Goal: Answer question/provide support: Share knowledge or assist other users

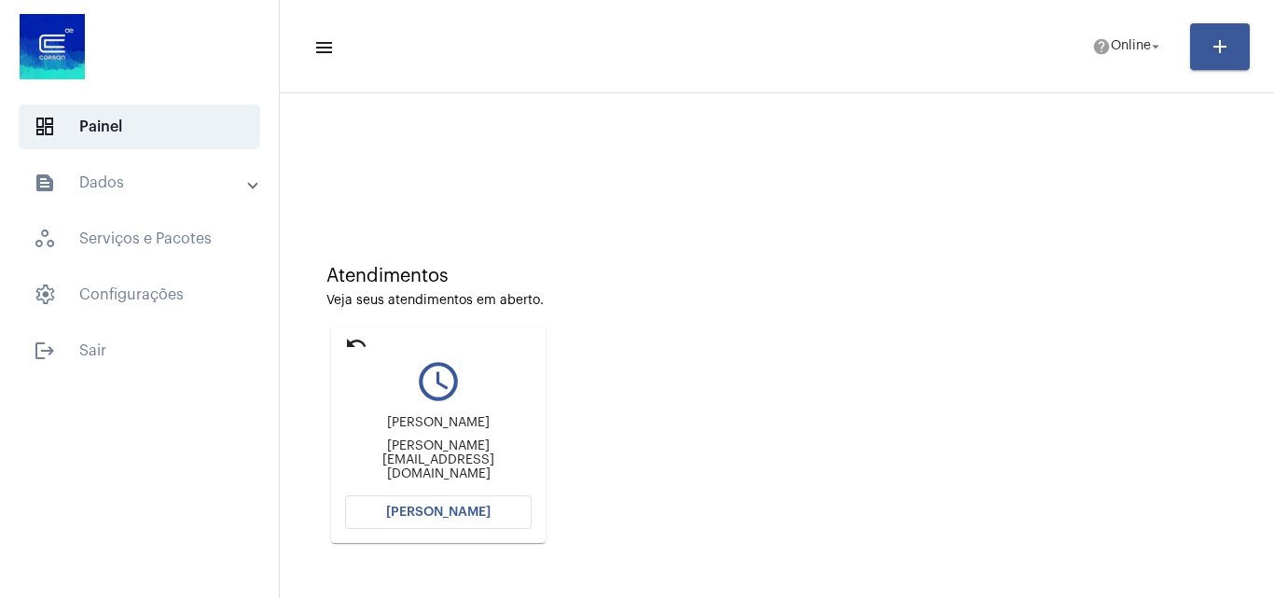
click at [468, 500] on button "[PERSON_NAME]" at bounding box center [438, 512] width 187 height 34
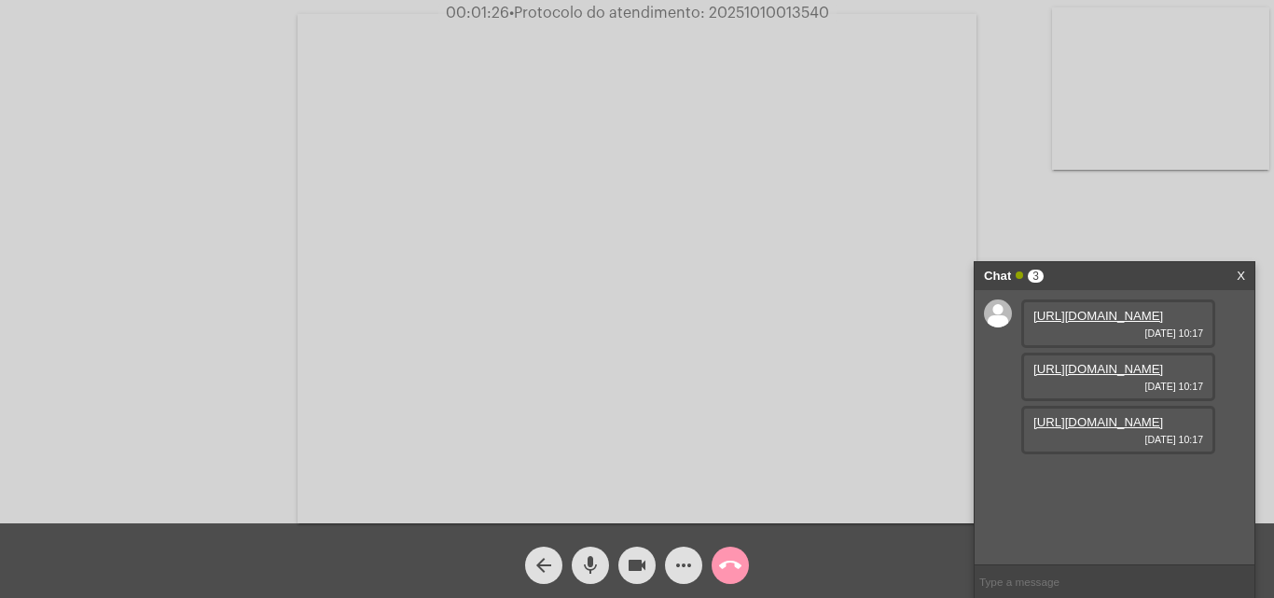
scroll to position [16, 0]
click at [1094, 323] on link "https://neft-transfer-bucket.s3.amazonaws.com/temp-8a26799b-b910-95c9-af7d-0a4e…" at bounding box center [1099, 316] width 130 height 14
click at [1114, 376] on link "https://neft-transfer-bucket.s3.amazonaws.com/temp-503f9558-18a1-03e3-35ab-ce02…" at bounding box center [1099, 369] width 130 height 14
click at [1090, 429] on link "https://neft-transfer-bucket.s3.amazonaws.com/temp-7a316249-c1e2-a142-7e08-0509…" at bounding box center [1099, 422] width 130 height 14
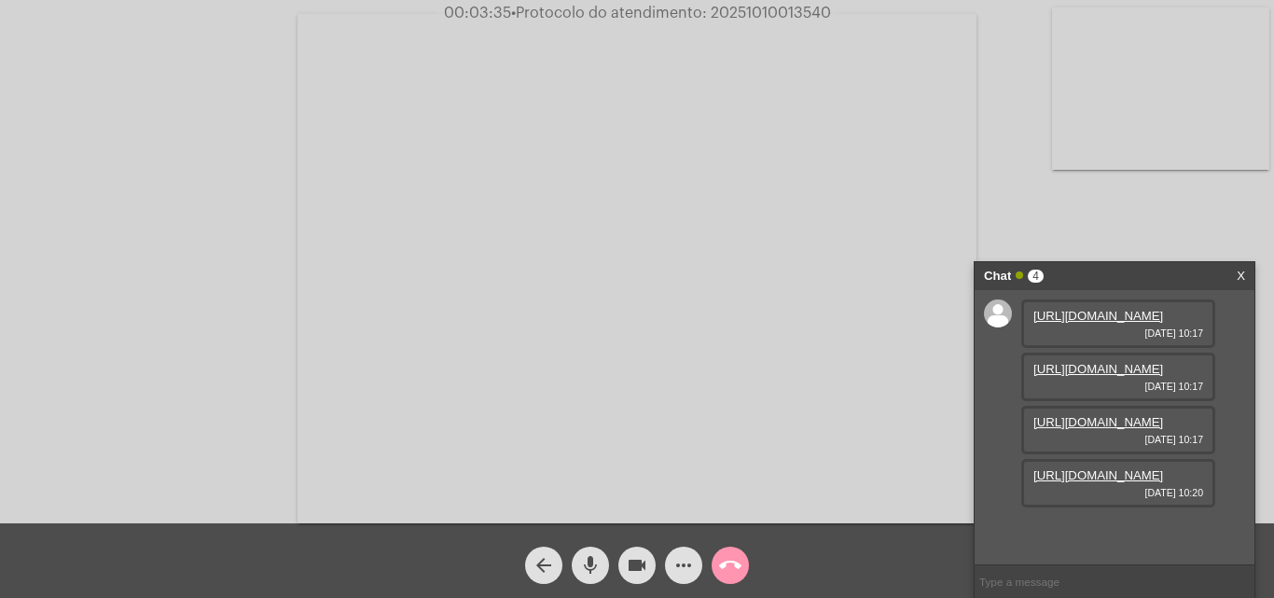
click at [1114, 482] on link "https://neft-transfer-bucket.s3.amazonaws.com/temp-d398b2be-7770-d3e5-70a2-29ee…" at bounding box center [1099, 475] width 130 height 14
click at [651, 572] on button "videocam" at bounding box center [637, 565] width 37 height 37
click at [635, 575] on mat-icon "videocam_off" at bounding box center [637, 565] width 22 height 22
click at [1052, 582] on input "text" at bounding box center [1115, 581] width 280 height 33
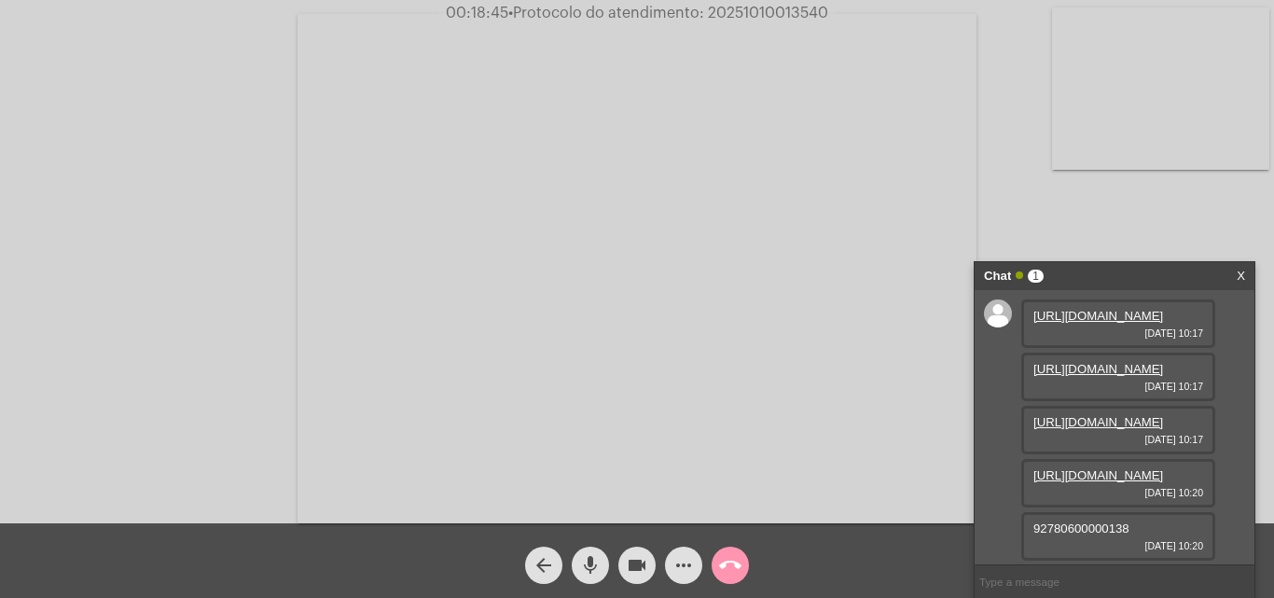
paste input "528318-3 - feito 96275 -9 - feito 119860-2 - feito 207805-8 - feito 407795-4 - …"
type input "528318-3 - feito 96275 -9 - feito 119860-2 - feito 207805-8 - feito 407795-4 - …"
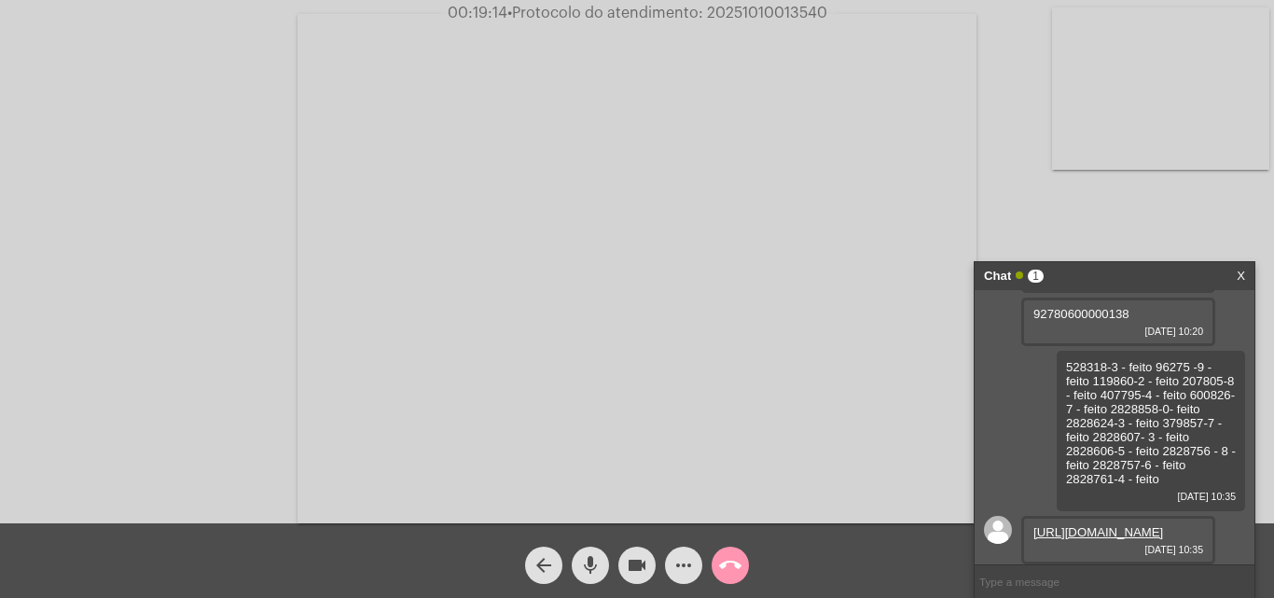
scroll to position [424, 0]
click at [1064, 525] on link "https://neft-transfer-bucket.s3.amazonaws.com/temp-8168de78-3eb5-5538-f0a2-9872…" at bounding box center [1099, 532] width 130 height 14
click at [639, 565] on mat-icon "videocam" at bounding box center [637, 565] width 22 height 22
click at [565, 560] on div "arrow_back" at bounding box center [544, 560] width 47 height 47
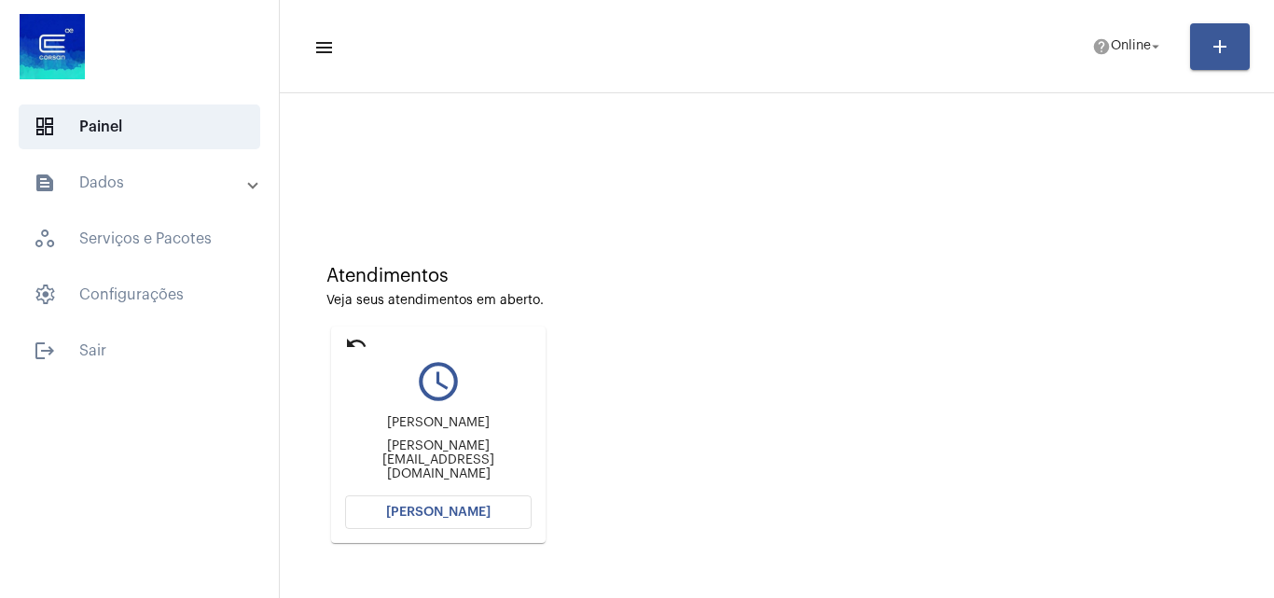
click at [466, 508] on span "[PERSON_NAME]" at bounding box center [438, 512] width 104 height 13
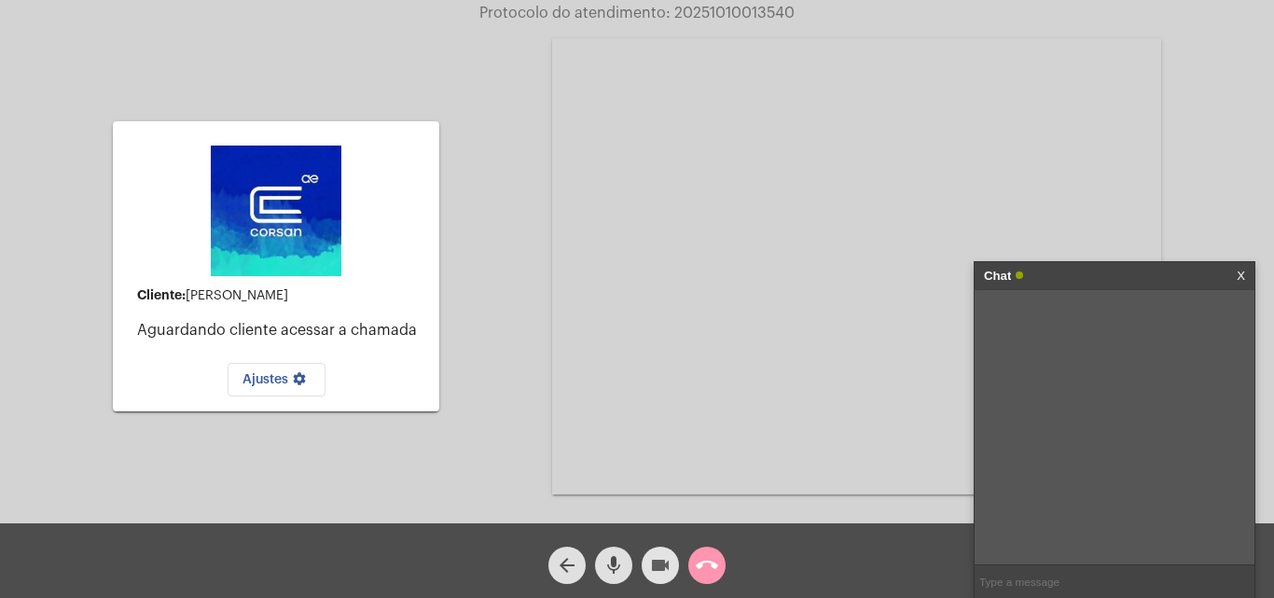
click at [649, 564] on mat-icon "videocam" at bounding box center [660, 565] width 22 height 22
click at [619, 567] on mat-icon "mic" at bounding box center [614, 565] width 22 height 22
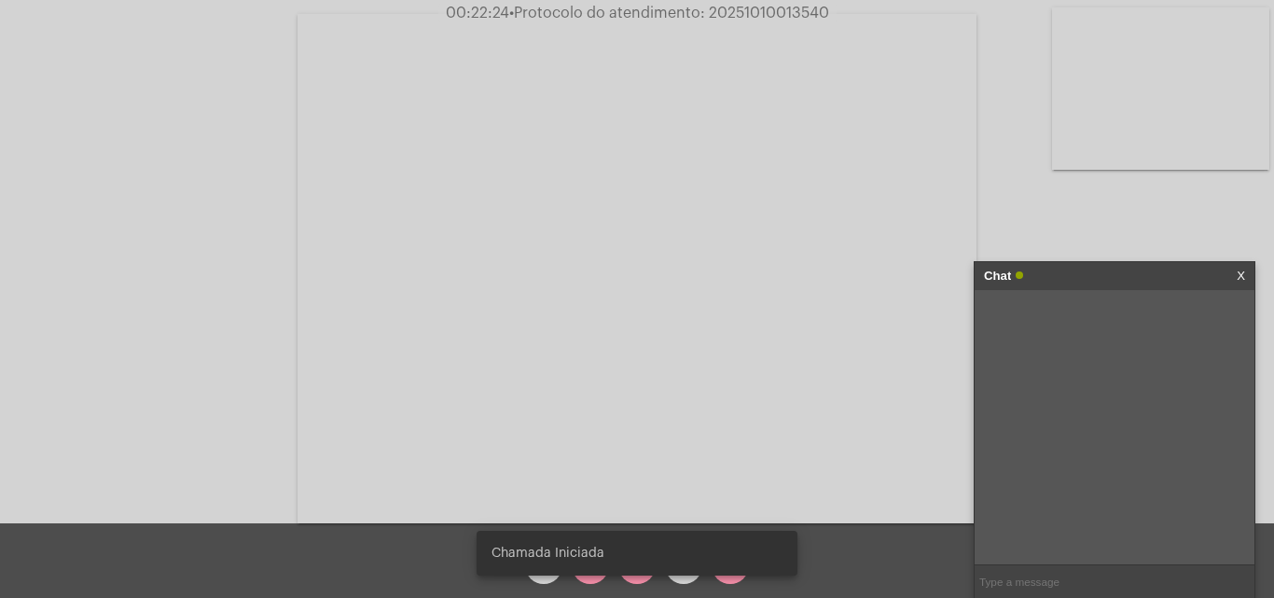
click at [1098, 278] on div "Chat" at bounding box center [1095, 276] width 222 height 28
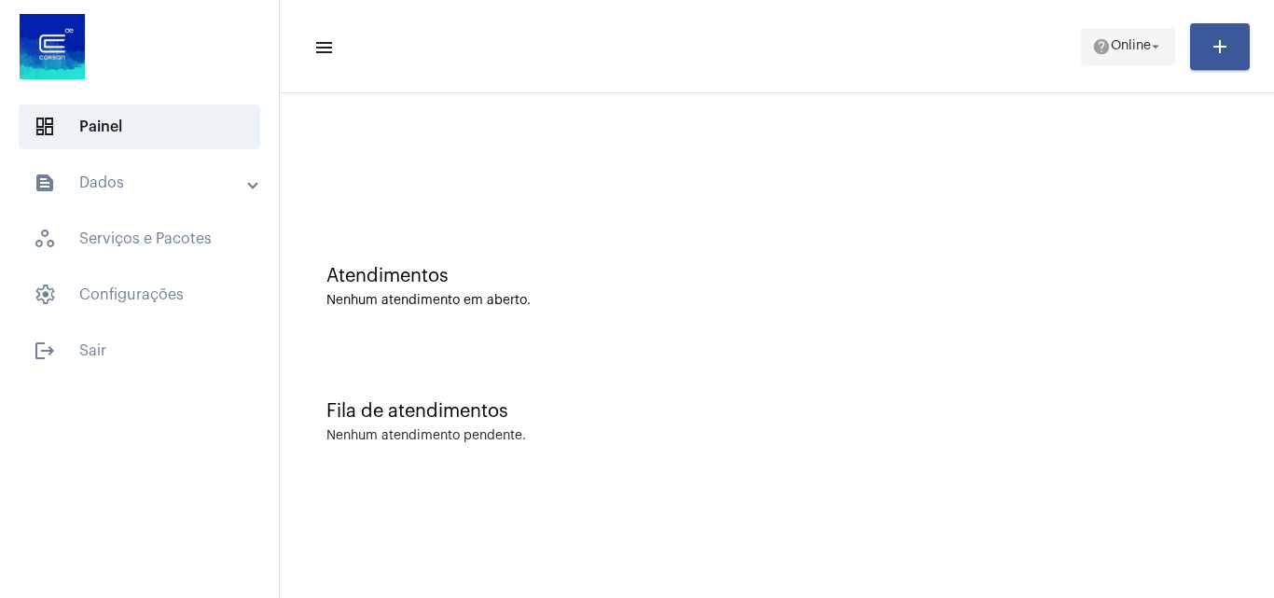
click at [1100, 49] on mat-icon "help" at bounding box center [1101, 46] width 19 height 19
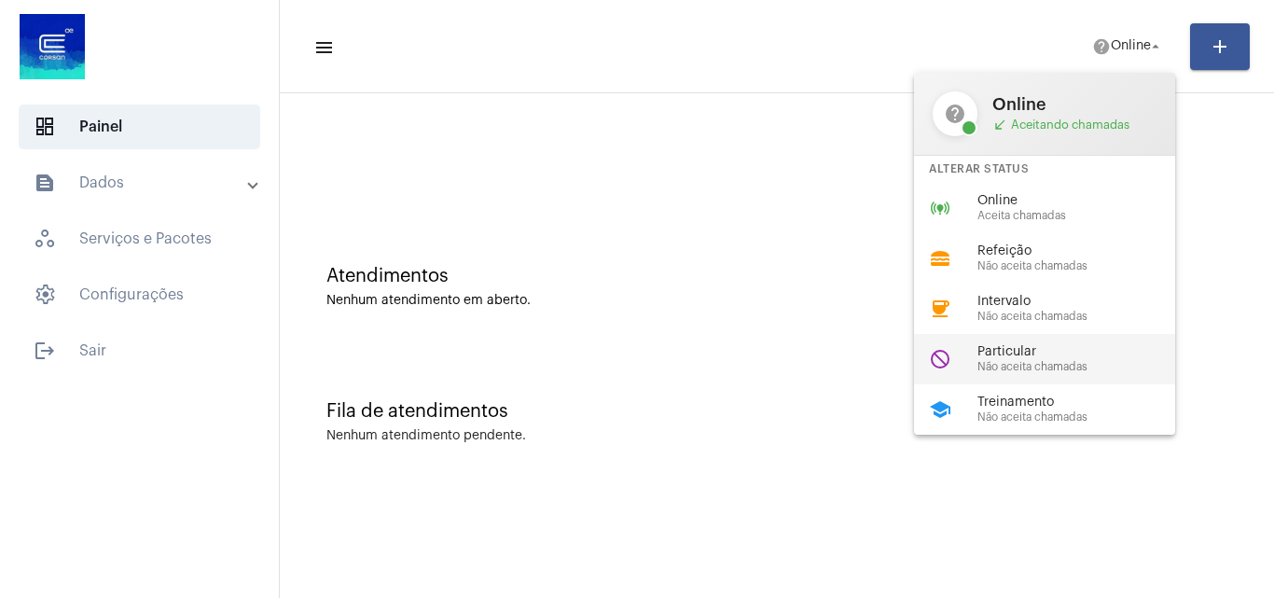
click at [1079, 362] on span "Não aceita chamadas" at bounding box center [1084, 367] width 213 height 12
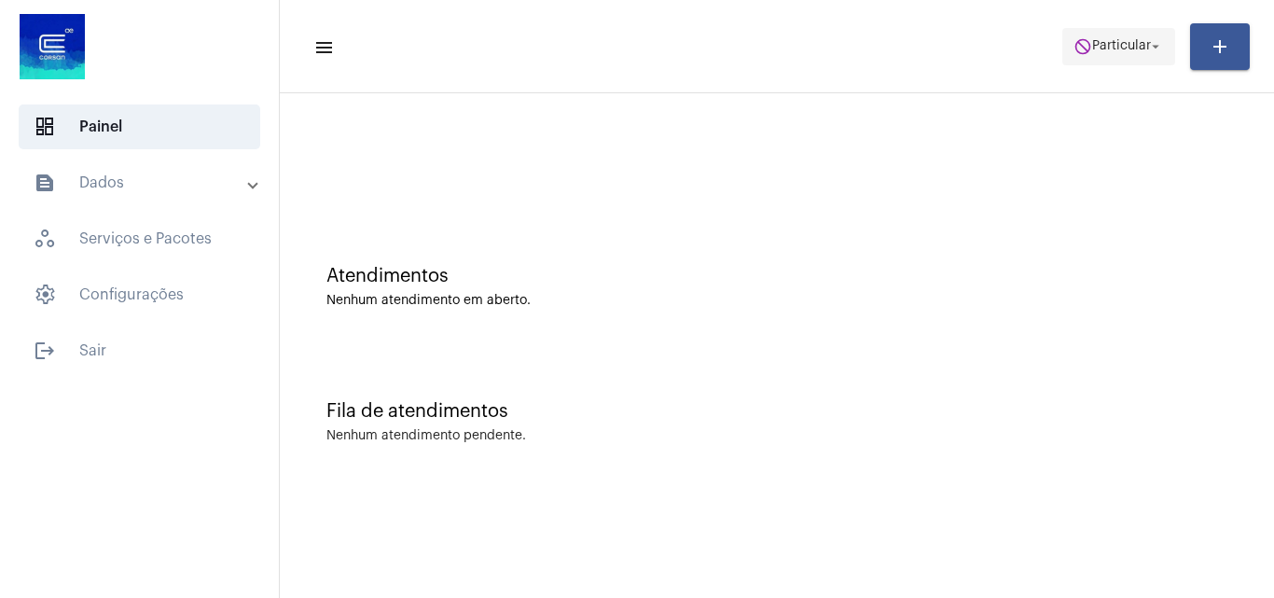
click at [1090, 35] on span "do_not_disturb Particular arrow_drop_down" at bounding box center [1119, 46] width 90 height 34
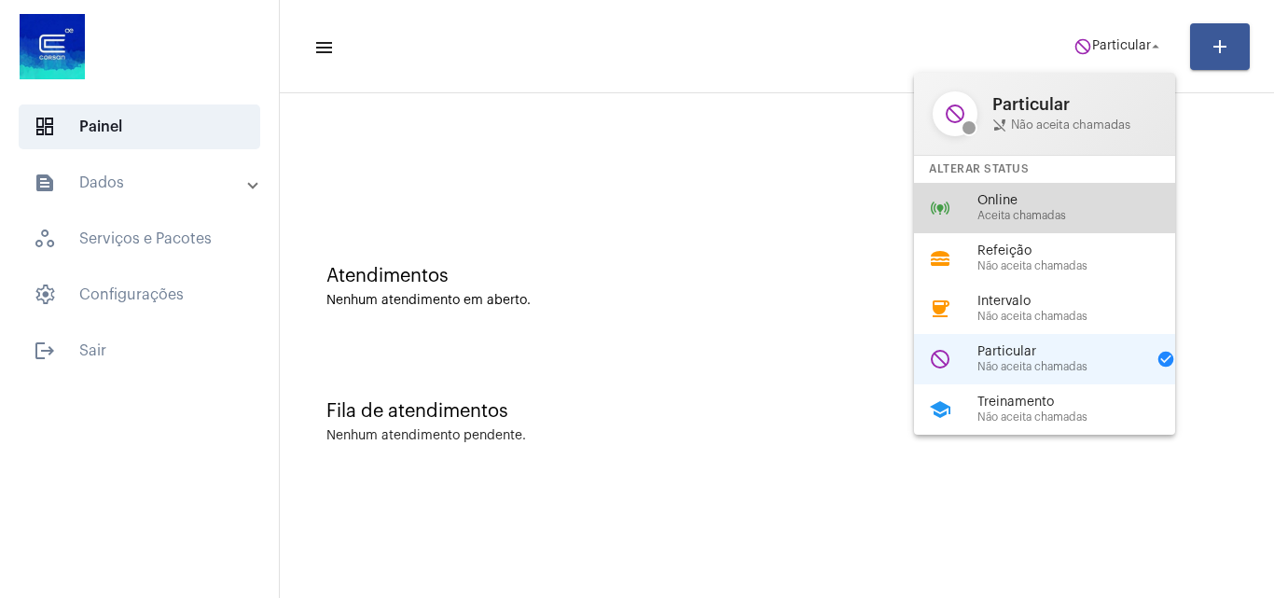
click at [1023, 185] on div "online_prediction Online Aceita chamadas" at bounding box center [1059, 208] width 291 height 50
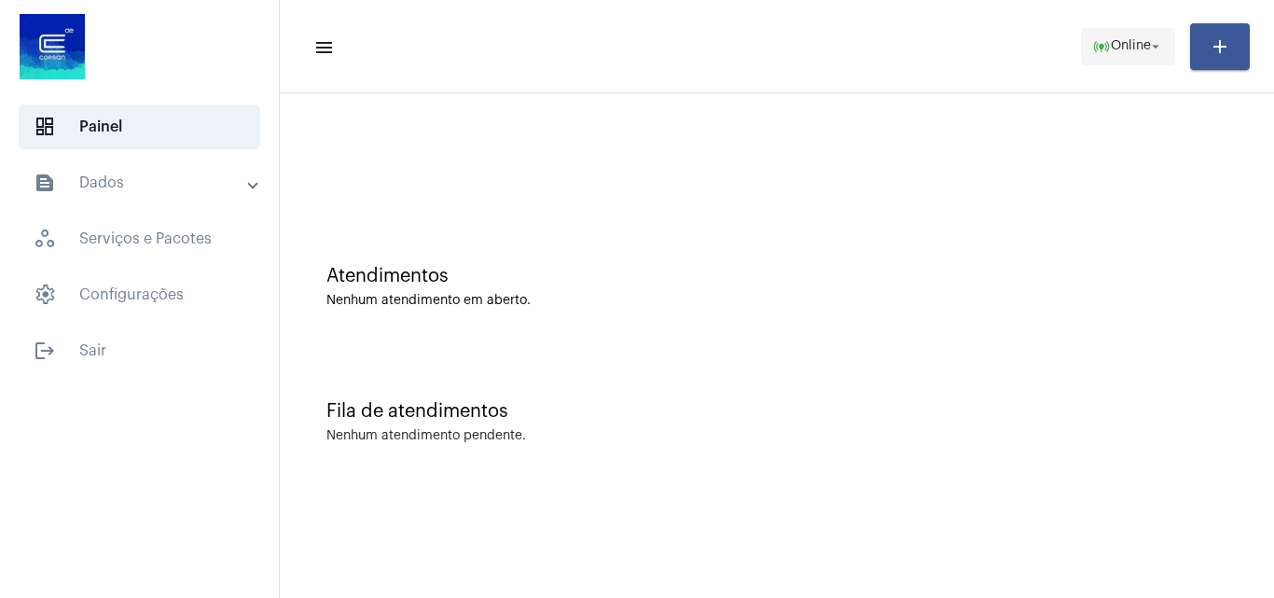
click at [1092, 50] on mat-icon "online_prediction" at bounding box center [1101, 46] width 19 height 19
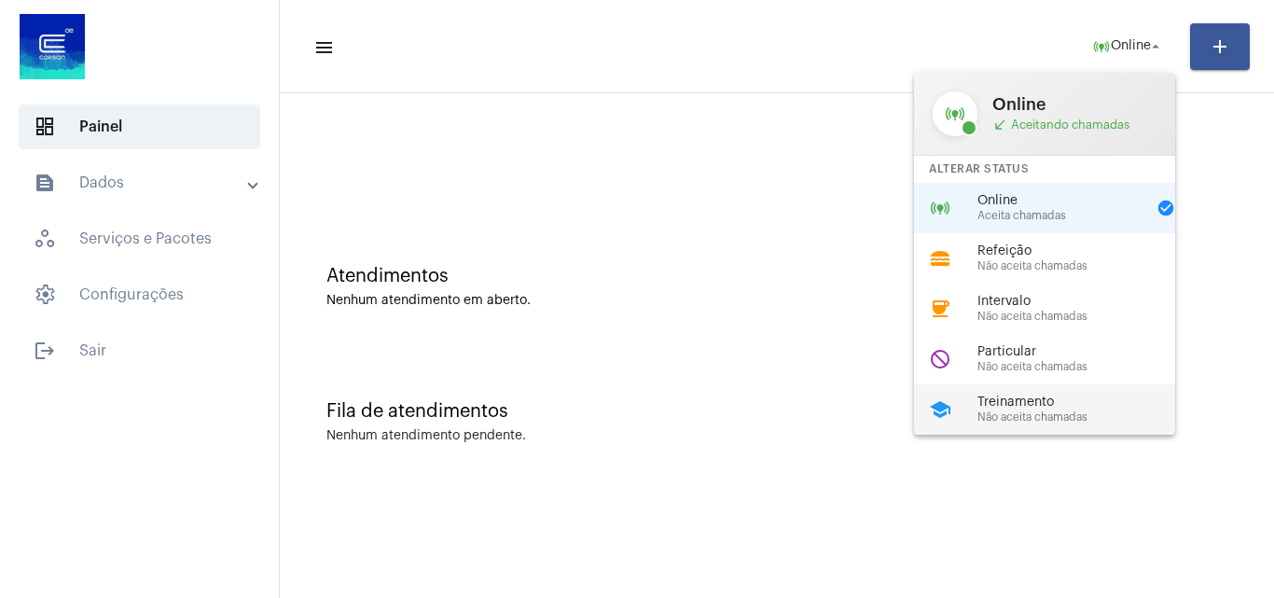
click at [1014, 403] on span "Treinamento" at bounding box center [1084, 403] width 213 height 14
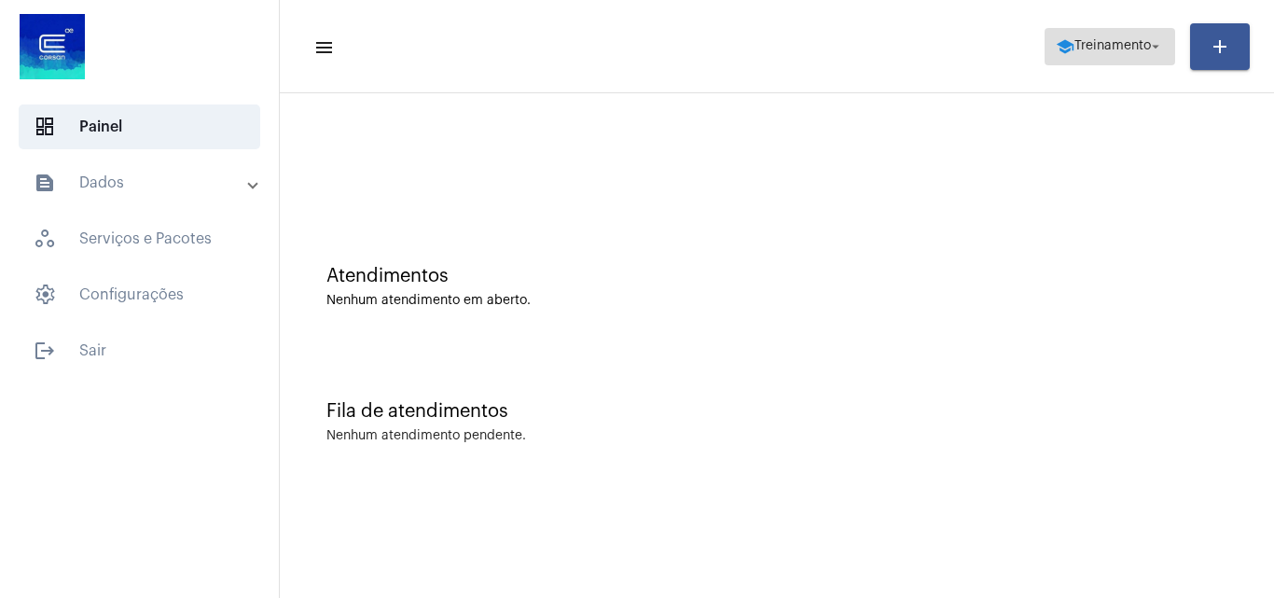
click at [1095, 40] on span "Treinamento" at bounding box center [1113, 46] width 77 height 13
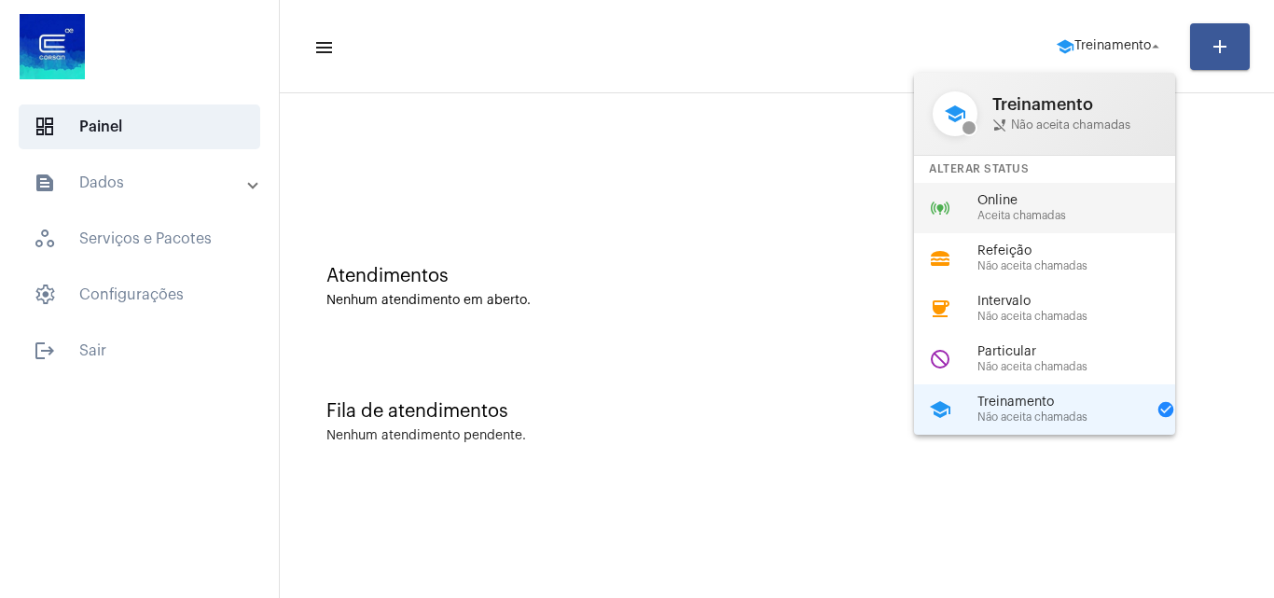
click at [980, 221] on span "Aceita chamadas" at bounding box center [1084, 216] width 213 height 12
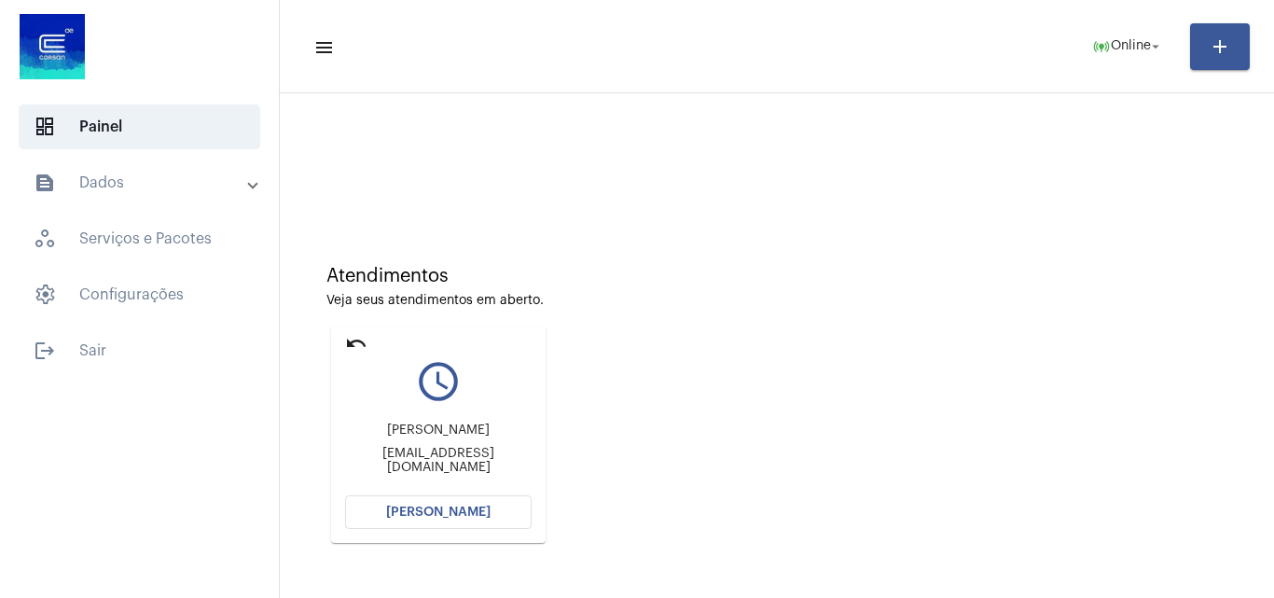
click at [480, 515] on span "[PERSON_NAME]" at bounding box center [438, 512] width 104 height 13
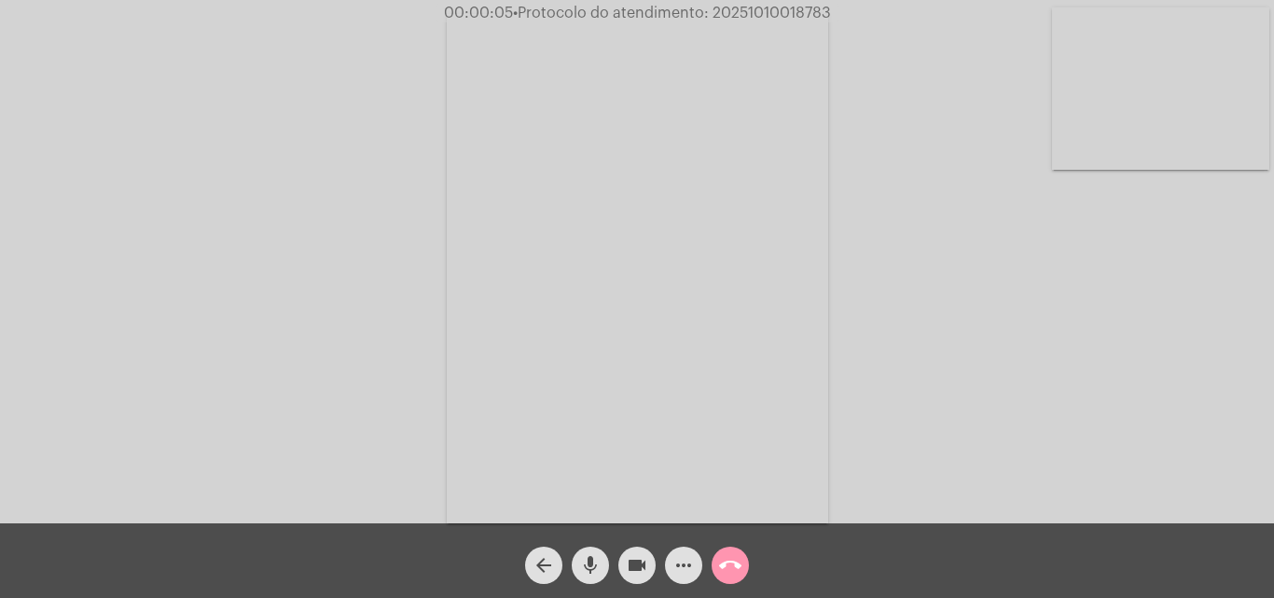
click at [1064, 257] on div "Acessando Câmera e Microfone..." at bounding box center [637, 266] width 1271 height 523
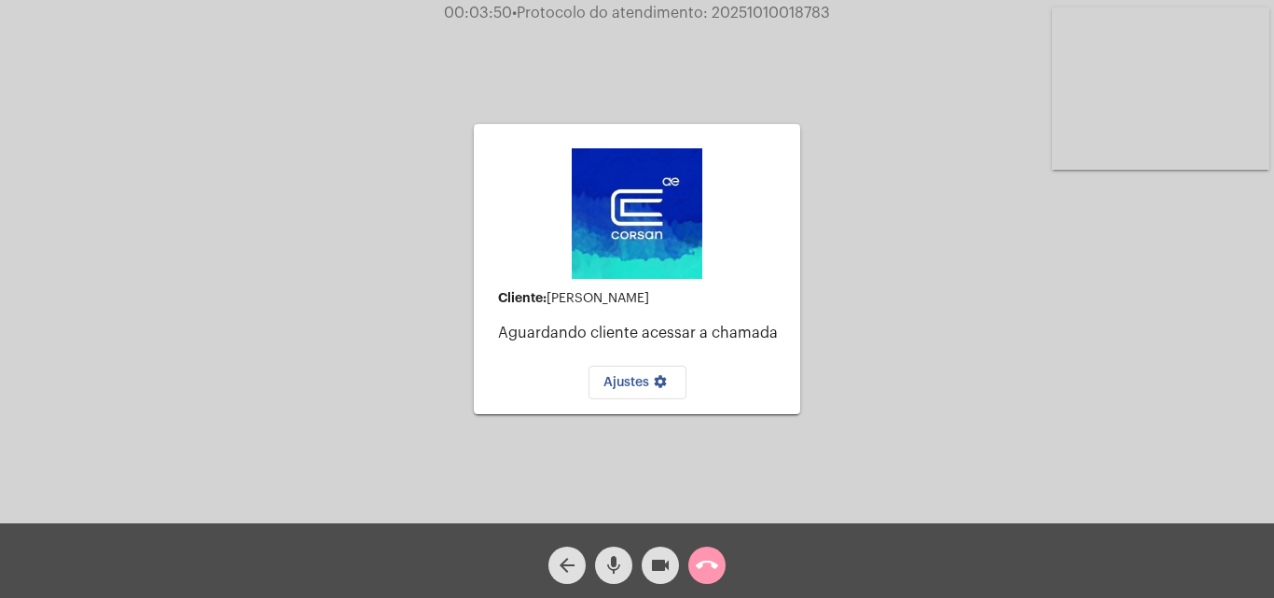
click at [772, 14] on span "• Protocolo do atendimento: 20251010018783" at bounding box center [671, 13] width 318 height 15
copy span "20251010018783"
click at [1161, 115] on video at bounding box center [1160, 88] width 217 height 162
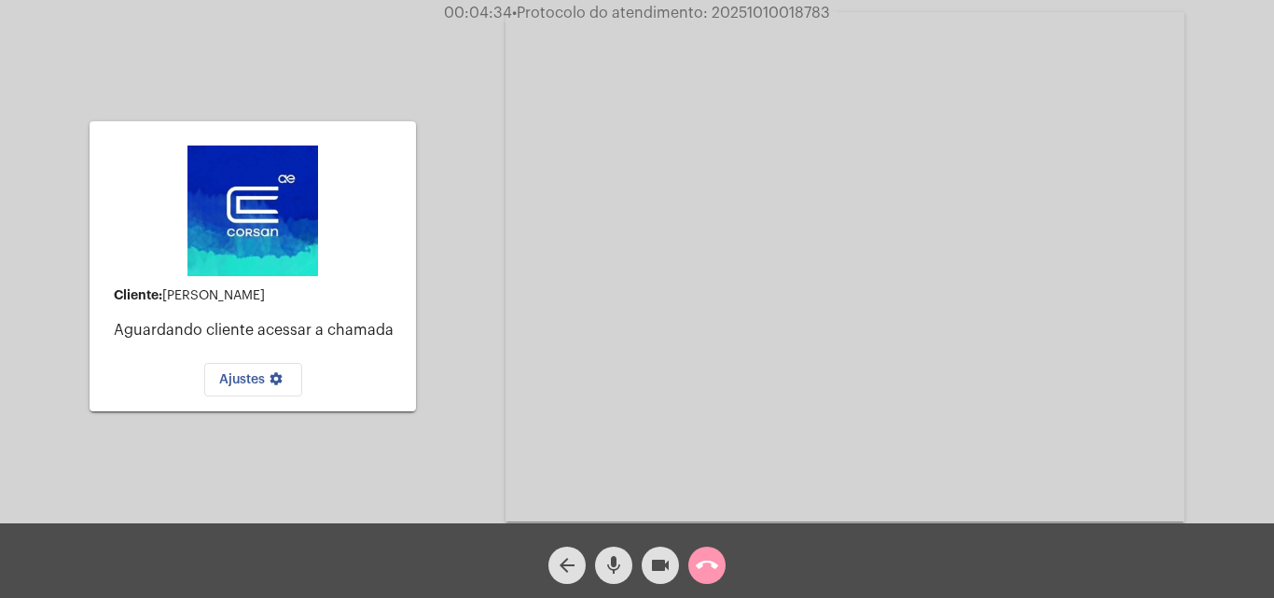
click at [719, 564] on button "call_end" at bounding box center [707, 565] width 37 height 37
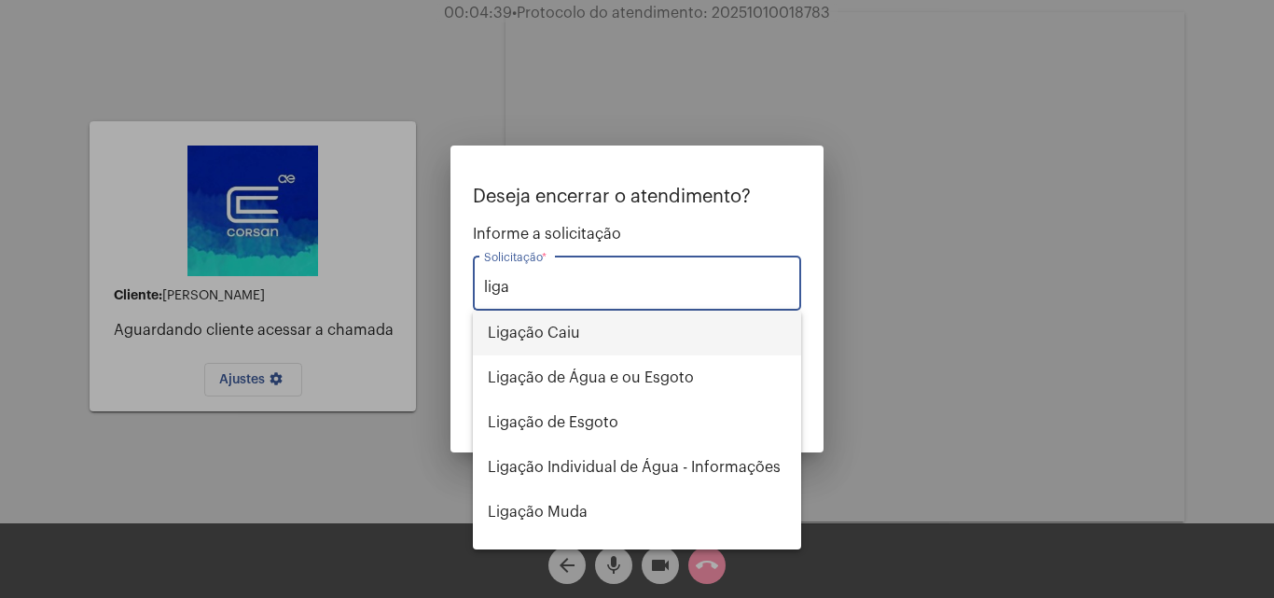
click at [602, 328] on span "Ligação Caiu" at bounding box center [637, 333] width 299 height 45
type input "Ligação Caiu"
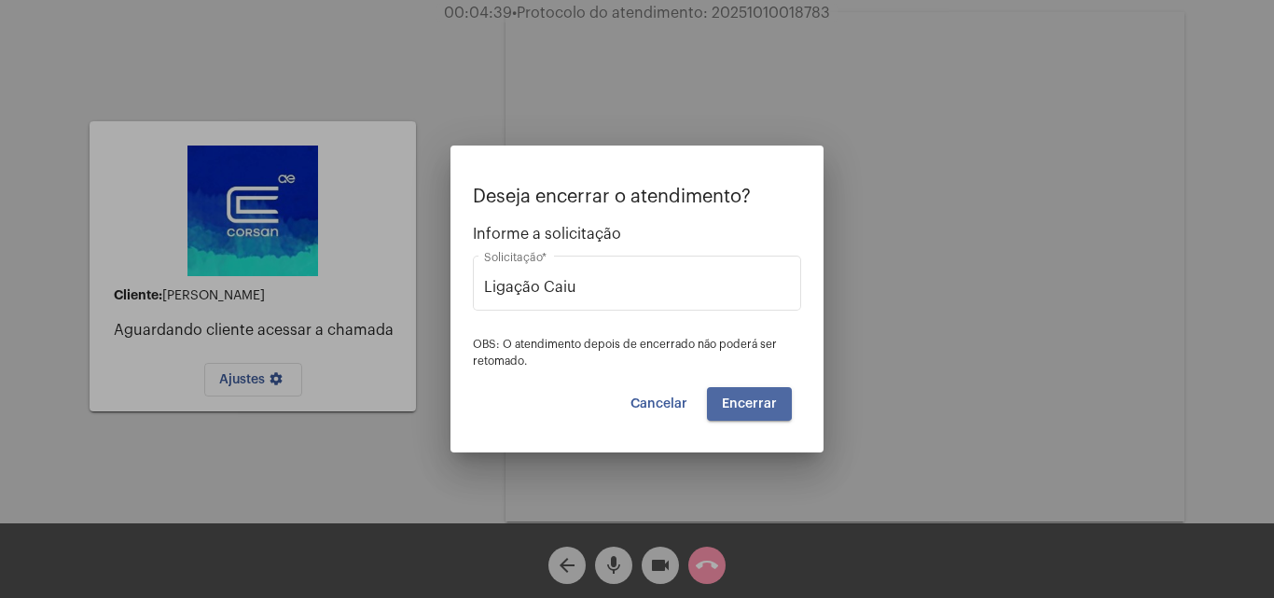
click at [741, 397] on span "Encerrar" at bounding box center [749, 403] width 55 height 13
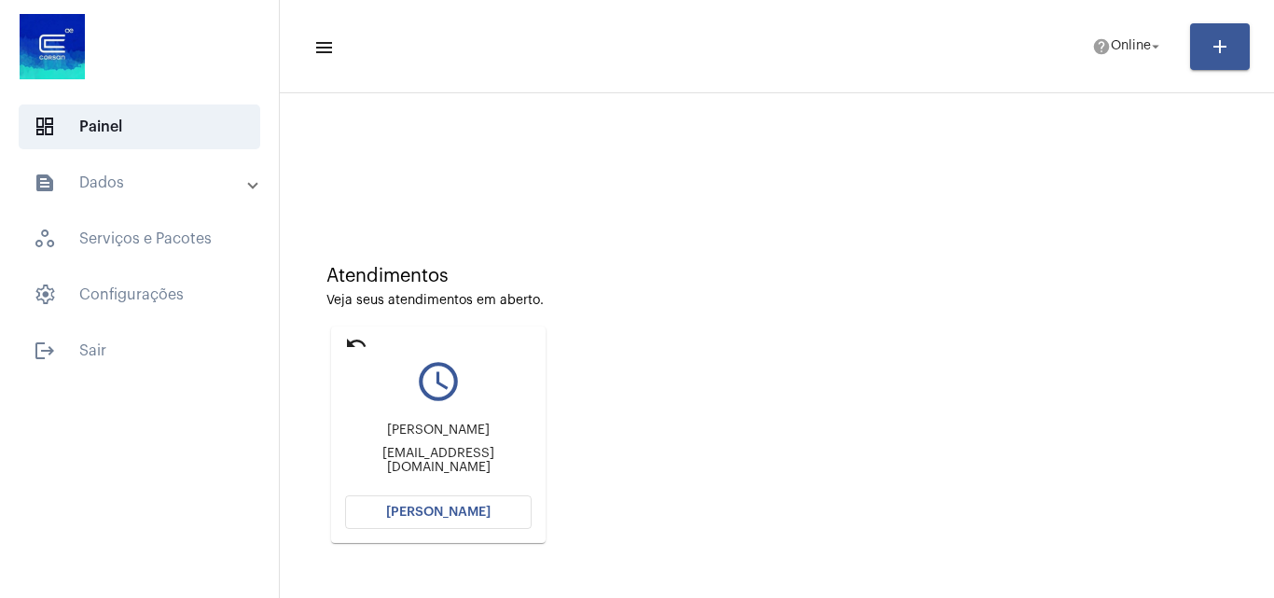
click at [459, 510] on span "[PERSON_NAME]" at bounding box center [438, 512] width 104 height 13
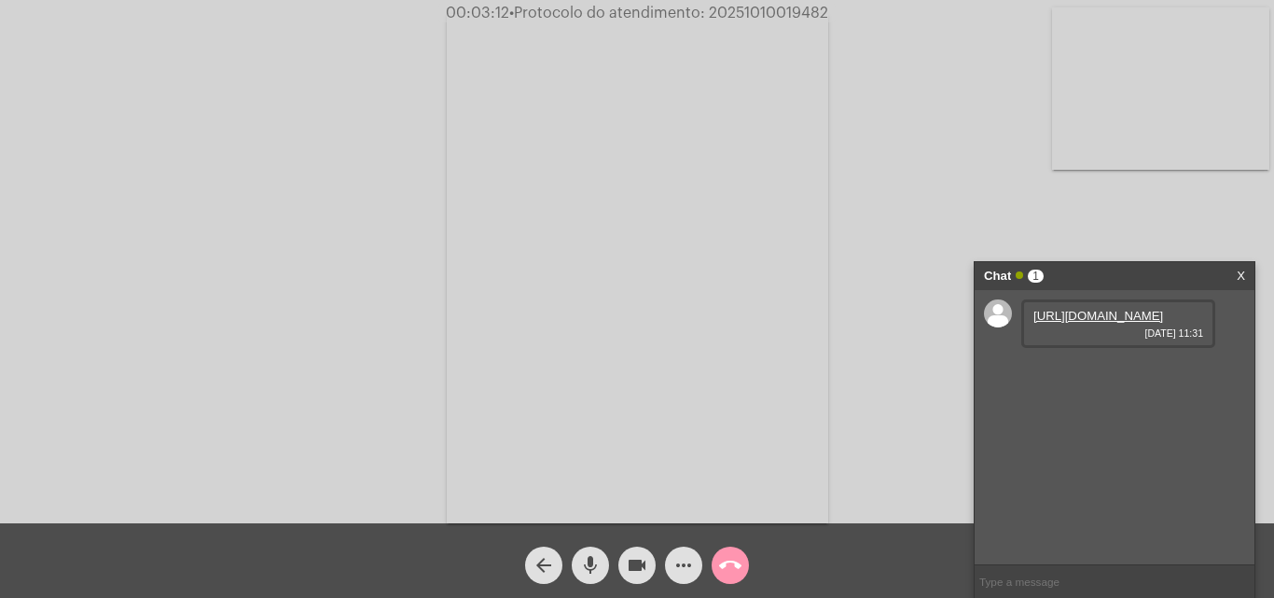
click at [1101, 323] on link "https://neft-transfer-bucket.s3.amazonaws.com/temp-07d7e59f-925c-55fe-3bbe-03e4…" at bounding box center [1099, 316] width 130 height 14
click at [1097, 376] on link "https://neft-transfer-bucket.s3.amazonaws.com/temp-90a76c90-b3a5-4b87-832c-34d2…" at bounding box center [1099, 369] width 130 height 14
click at [754, 17] on span "• Protocolo do atendimento: 20251010019482" at bounding box center [669, 13] width 319 height 15
copy span "20251010019482"
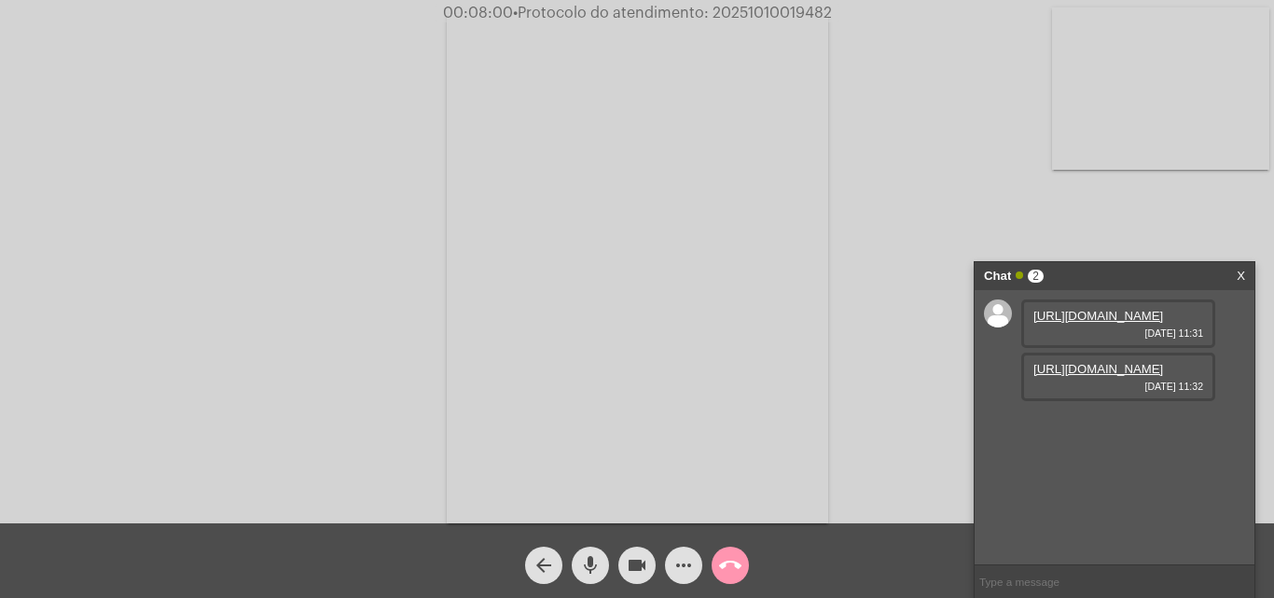
click at [672, 553] on button "more_horiz" at bounding box center [683, 565] width 37 height 37
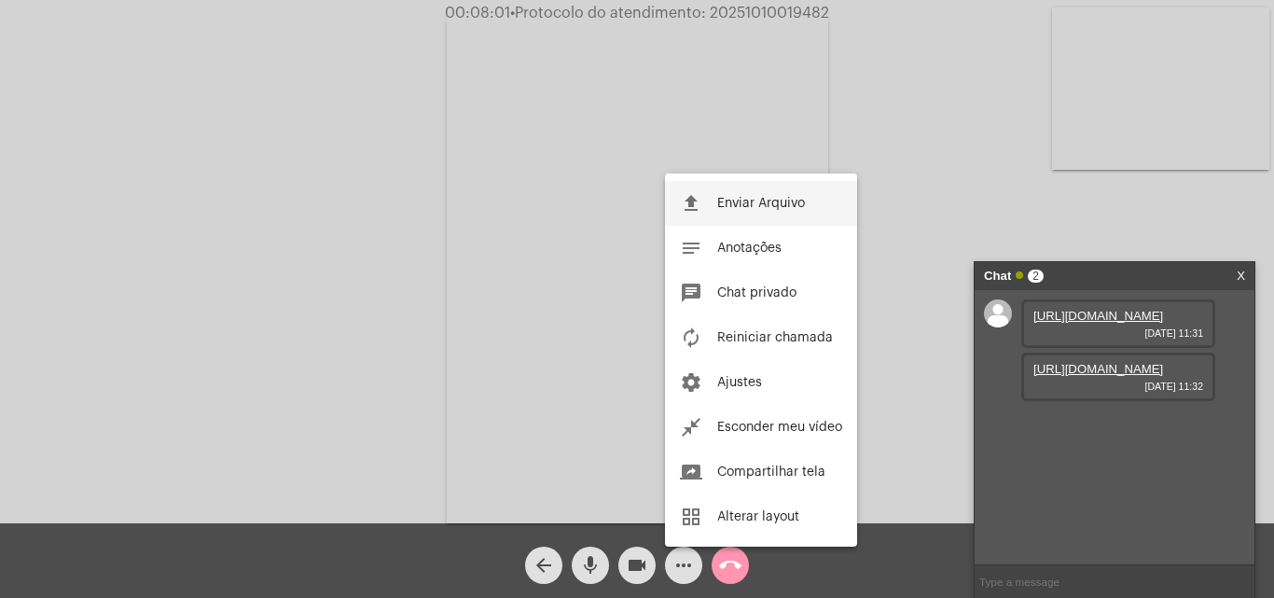
click at [768, 200] on span "Enviar Arquivo" at bounding box center [761, 203] width 88 height 13
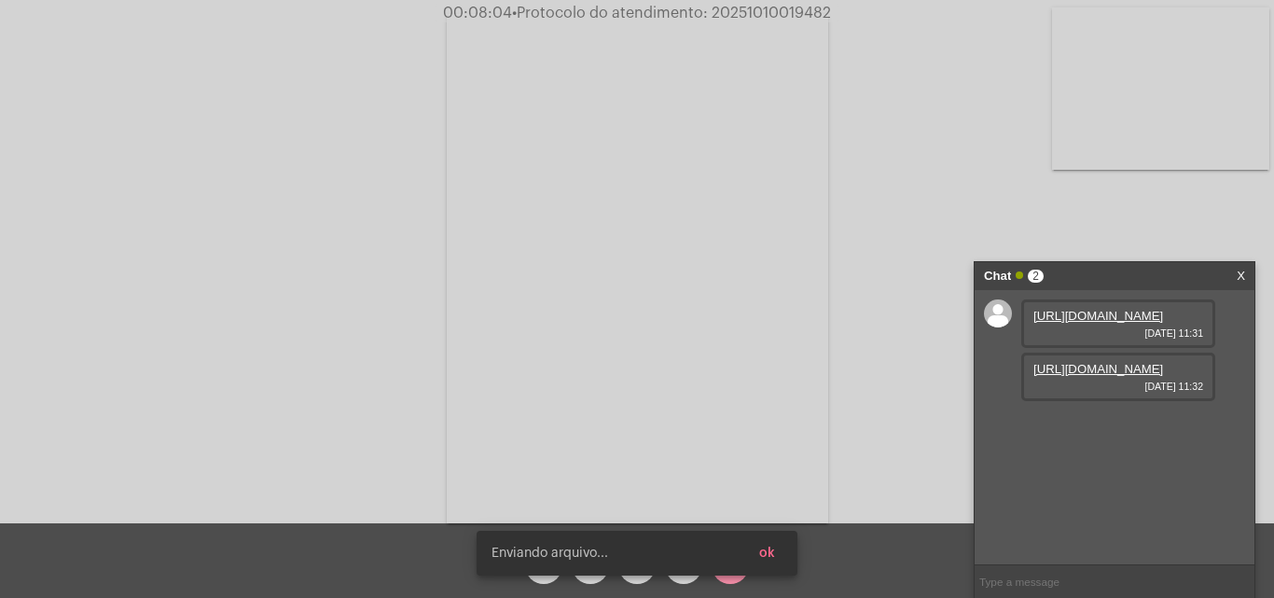
scroll to position [16, 0]
copy span "20251010019482"
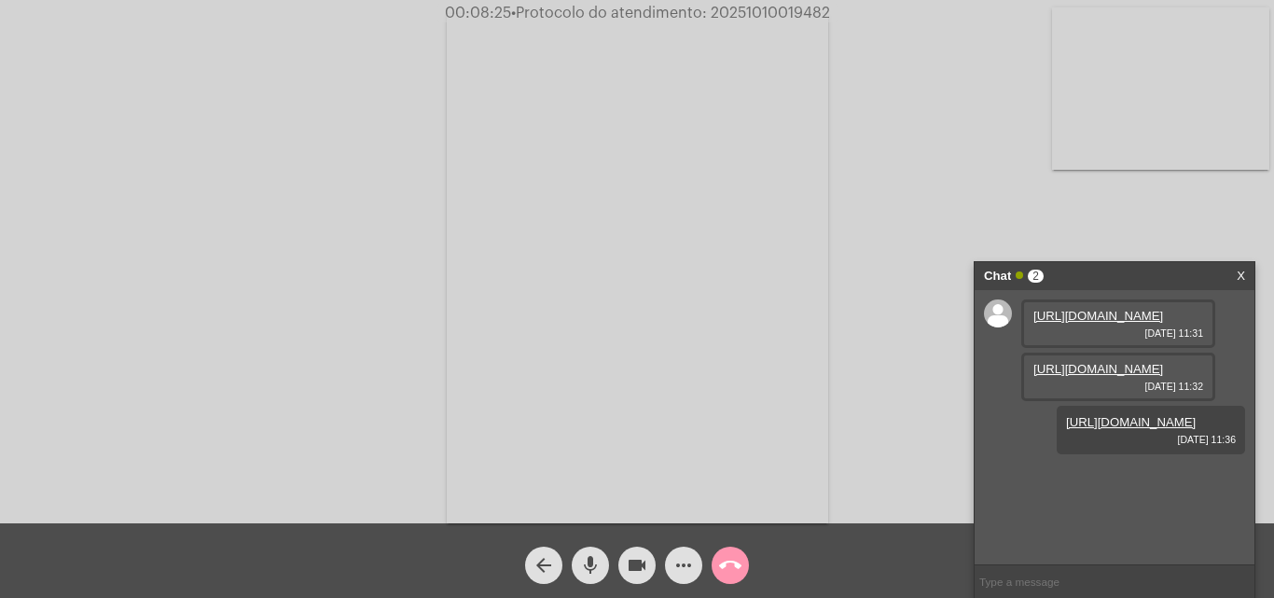
click at [1003, 578] on input "text" at bounding box center [1115, 581] width 280 height 33
paste input "20251010019482"
type input "20251010019482"
click at [727, 572] on mat-icon "call_end" at bounding box center [730, 565] width 22 height 22
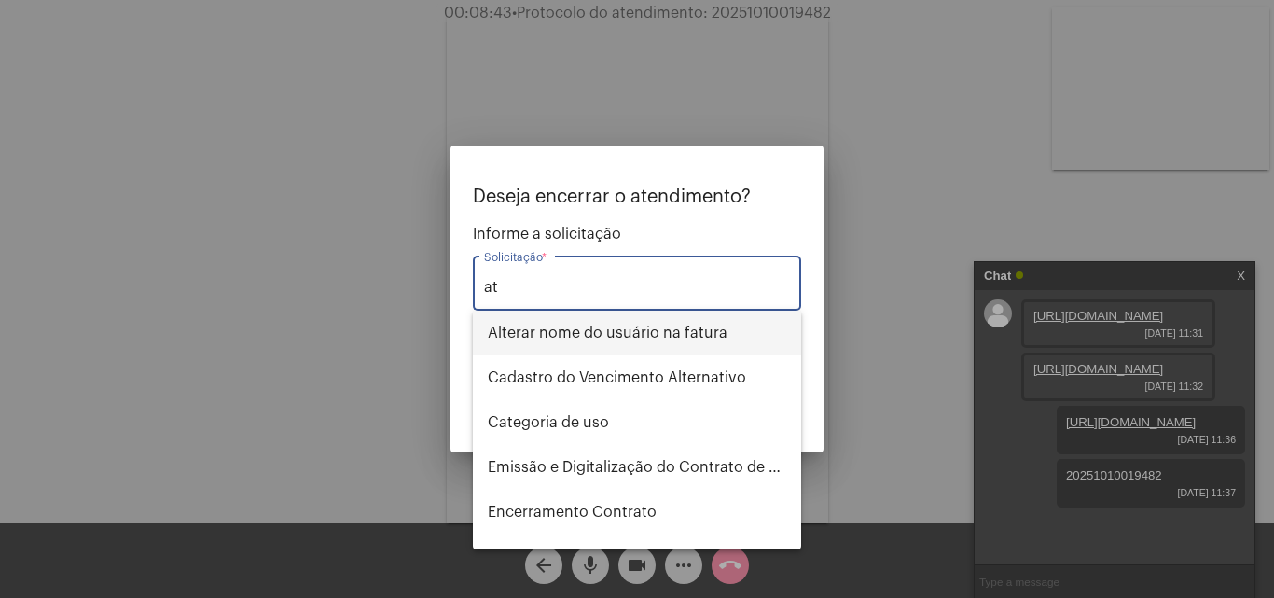
type input "a"
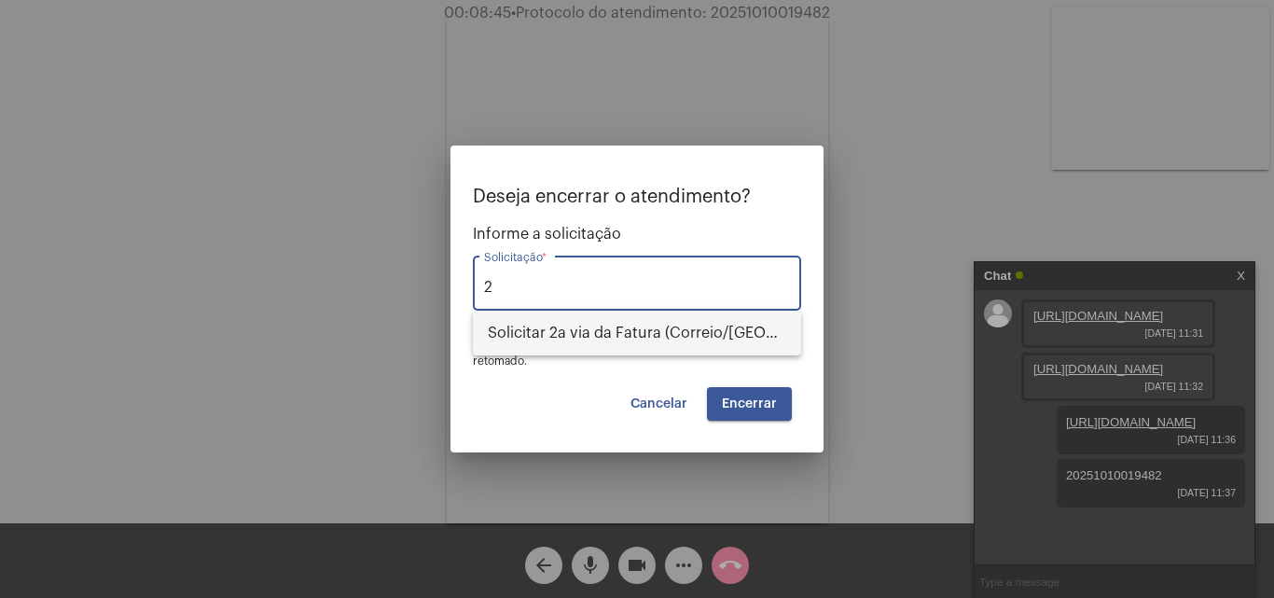
click at [645, 328] on span "Solicitar 2a via da Fatura (Correio/US/Email)" at bounding box center [637, 333] width 299 height 45
type input "Solicitar 2a via da Fatura (Correio/US/Email)"
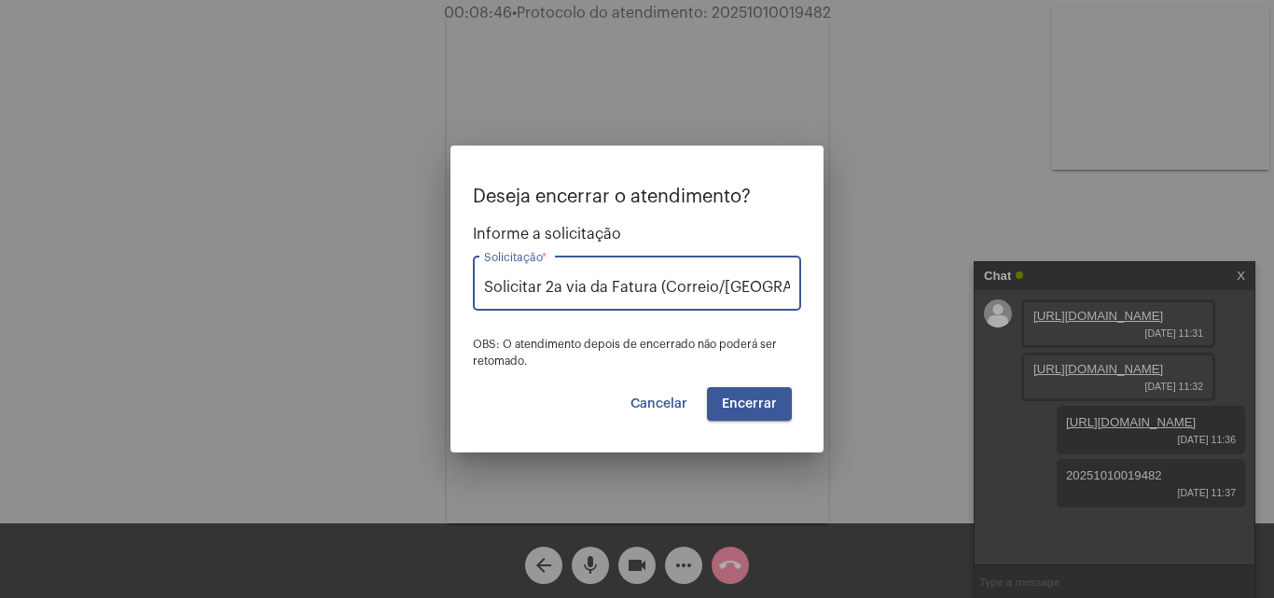
click at [733, 399] on span "Encerrar" at bounding box center [749, 403] width 55 height 13
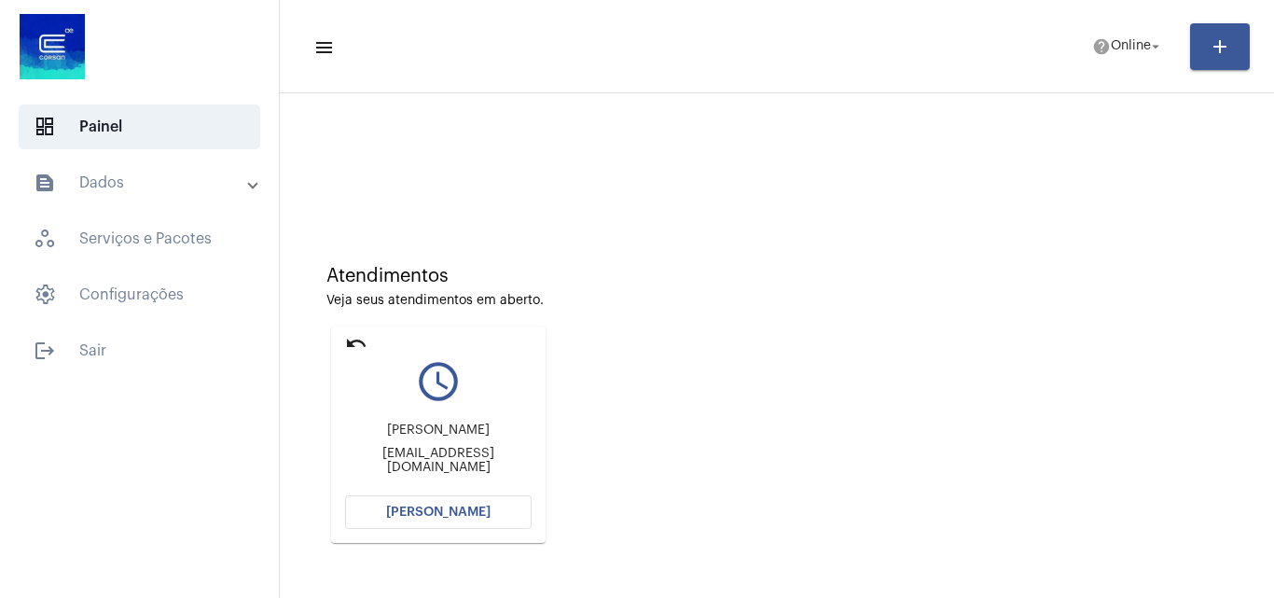
click at [491, 504] on button "[PERSON_NAME]" at bounding box center [438, 512] width 187 height 34
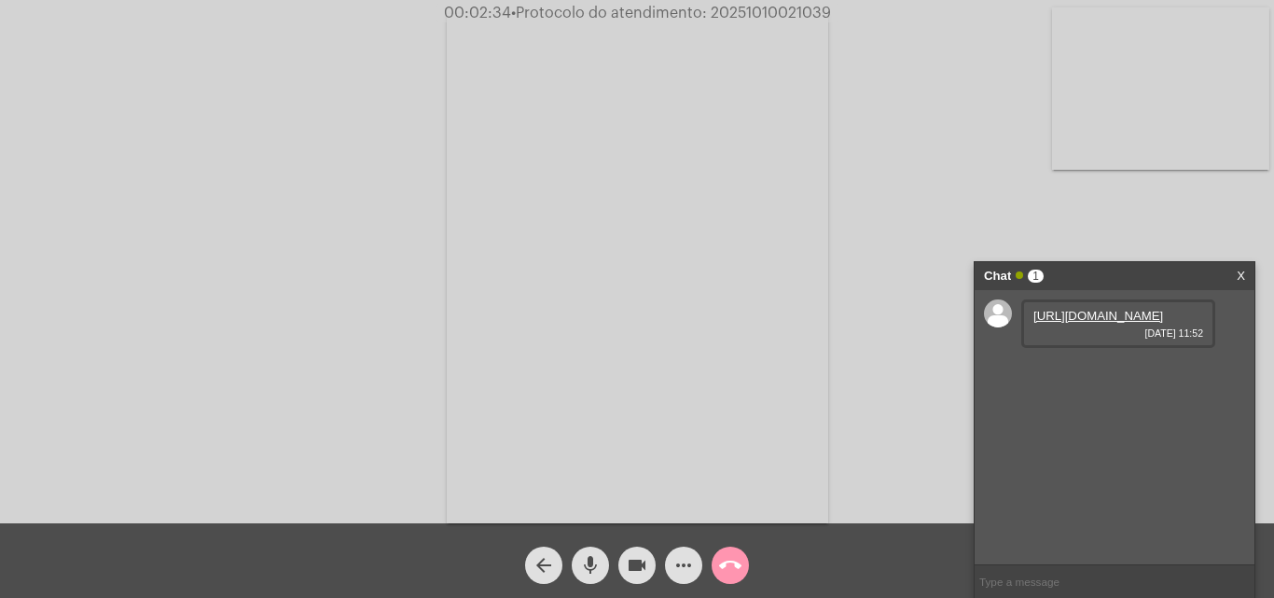
click at [1075, 323] on link "https://neft-transfer-bucket.s3.amazonaws.com/temp-81bc08d8-5a4b-bfe5-1f22-37f2…" at bounding box center [1099, 316] width 130 height 14
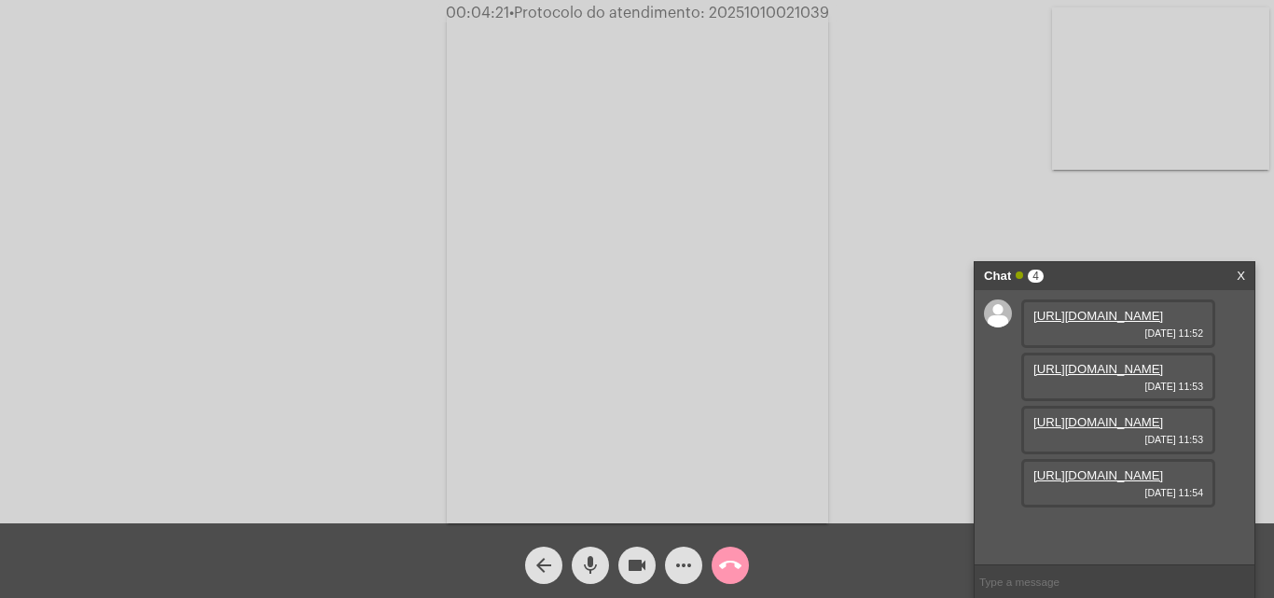
click at [1120, 376] on link "https://neft-transfer-bucket.s3.amazonaws.com/temp-0ffd1dd7-fe68-ad90-d58f-5092…" at bounding box center [1099, 369] width 130 height 14
click at [1115, 429] on link "https://neft-transfer-bucket.s3.amazonaws.com/temp-feae388b-1c70-029d-d81d-c303…" at bounding box center [1099, 422] width 130 height 14
click at [1127, 482] on link "https://neft-transfer-bucket.s3.amazonaws.com/temp-949e741f-bed2-571b-5cfe-3839…" at bounding box center [1099, 475] width 130 height 14
click at [637, 565] on mat-icon "videocam" at bounding box center [637, 565] width 22 height 22
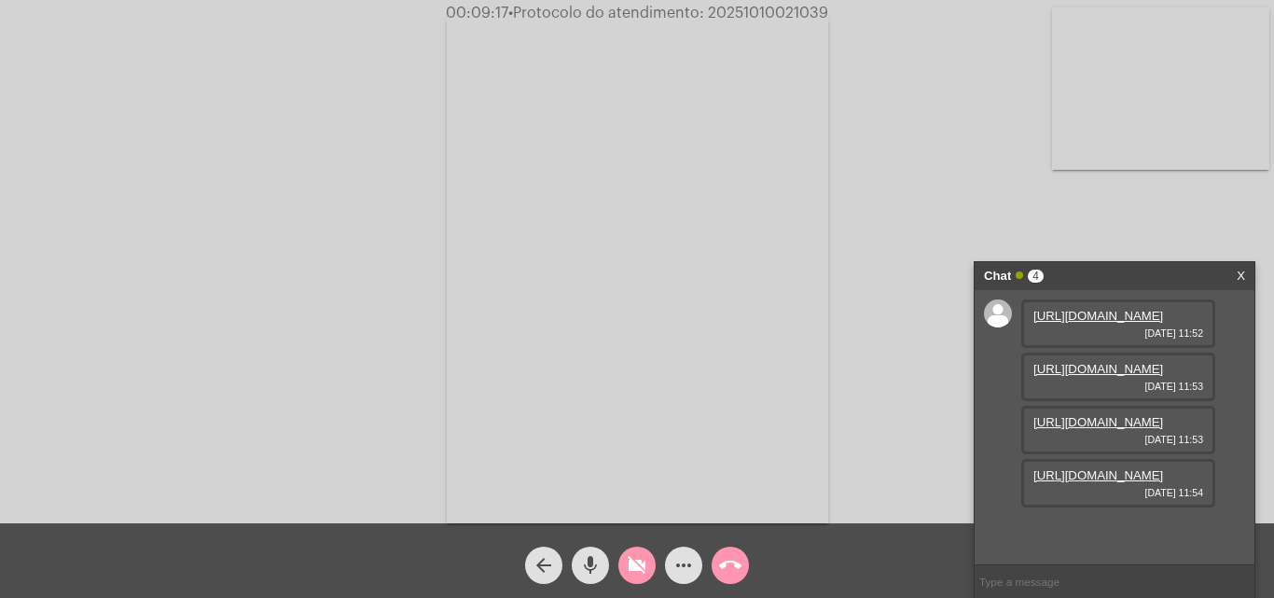
click at [644, 563] on mat-icon "videocam_off" at bounding box center [637, 565] width 22 height 22
click at [1142, 125] on video at bounding box center [1160, 88] width 217 height 162
click at [688, 569] on mat-icon "more_horiz" at bounding box center [684, 565] width 22 height 22
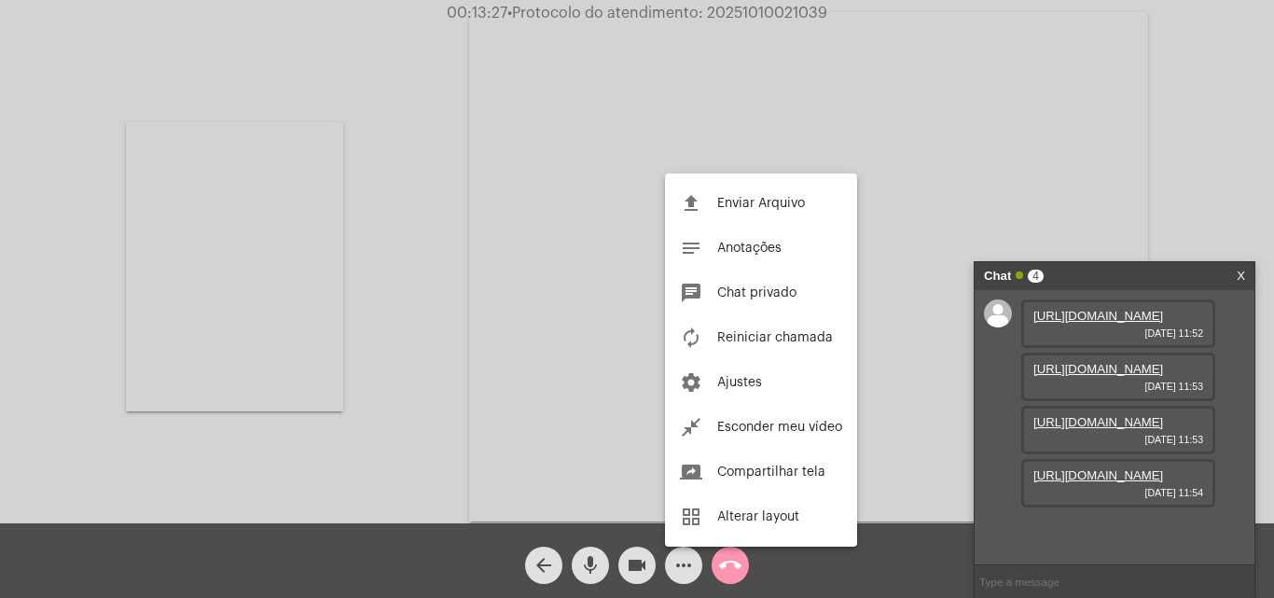
click at [734, 190] on button "file_upload Enviar Arquivo" at bounding box center [761, 203] width 192 height 45
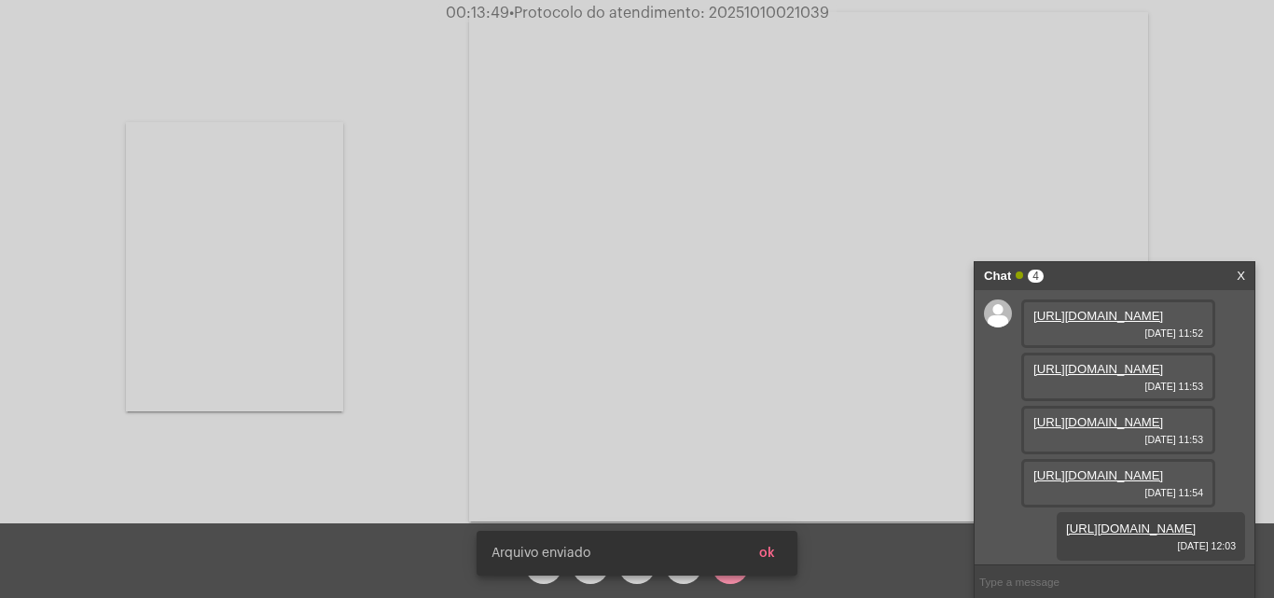
scroll to position [206, 0]
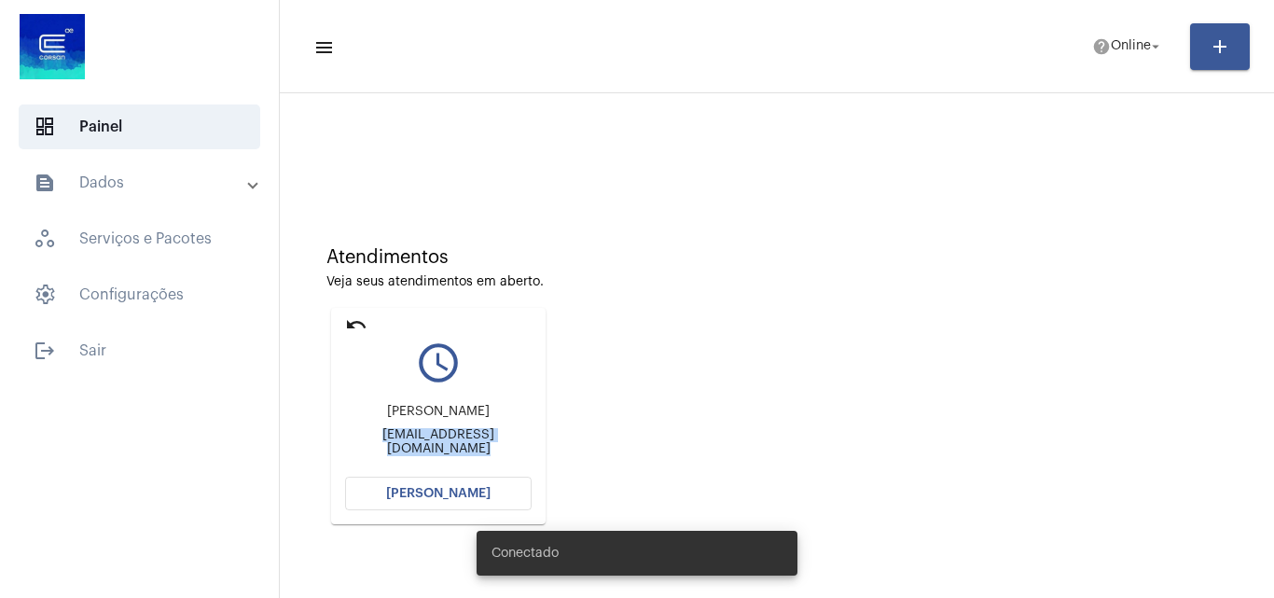
drag, startPoint x: 346, startPoint y: 442, endPoint x: 534, endPoint y: 447, distance: 187.6
click at [534, 447] on mat-card "undo query_builder [PERSON_NAME] [EMAIL_ADDRESS][DOMAIN_NAME] [PERSON_NAME]" at bounding box center [438, 416] width 215 height 216
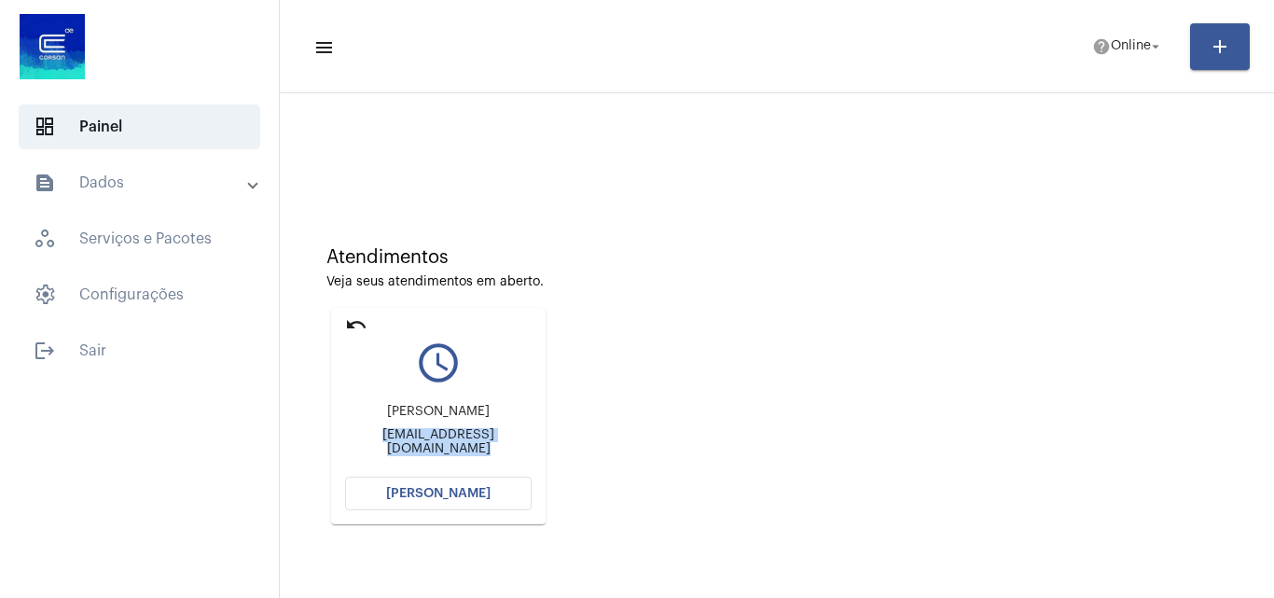
copy div "[EMAIL_ADDRESS]"
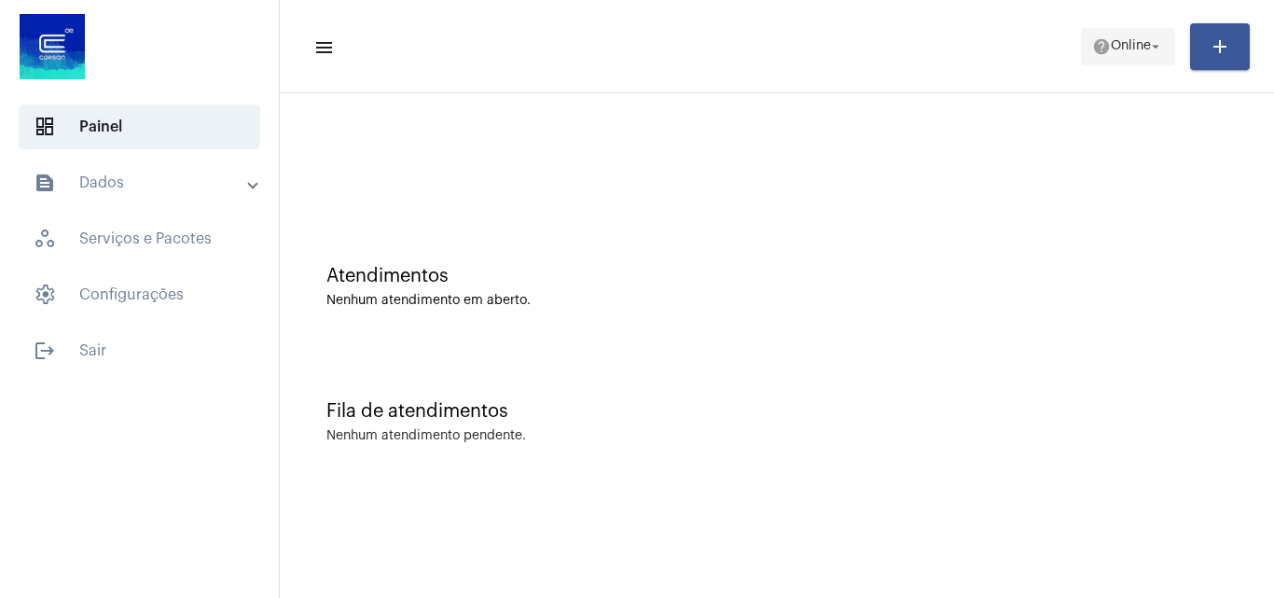
click at [1111, 42] on span "Online" at bounding box center [1131, 46] width 40 height 13
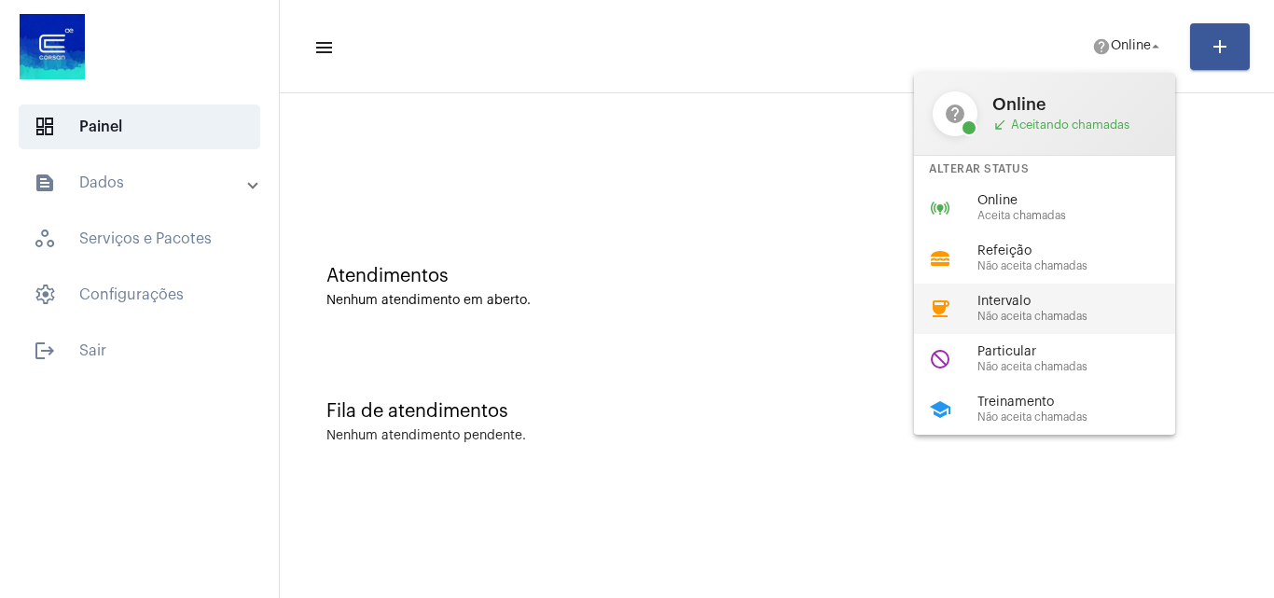
click at [1051, 292] on div "coffee Intervalo Não aceita chamadas" at bounding box center [1059, 309] width 291 height 50
